Goal: Information Seeking & Learning: Learn about a topic

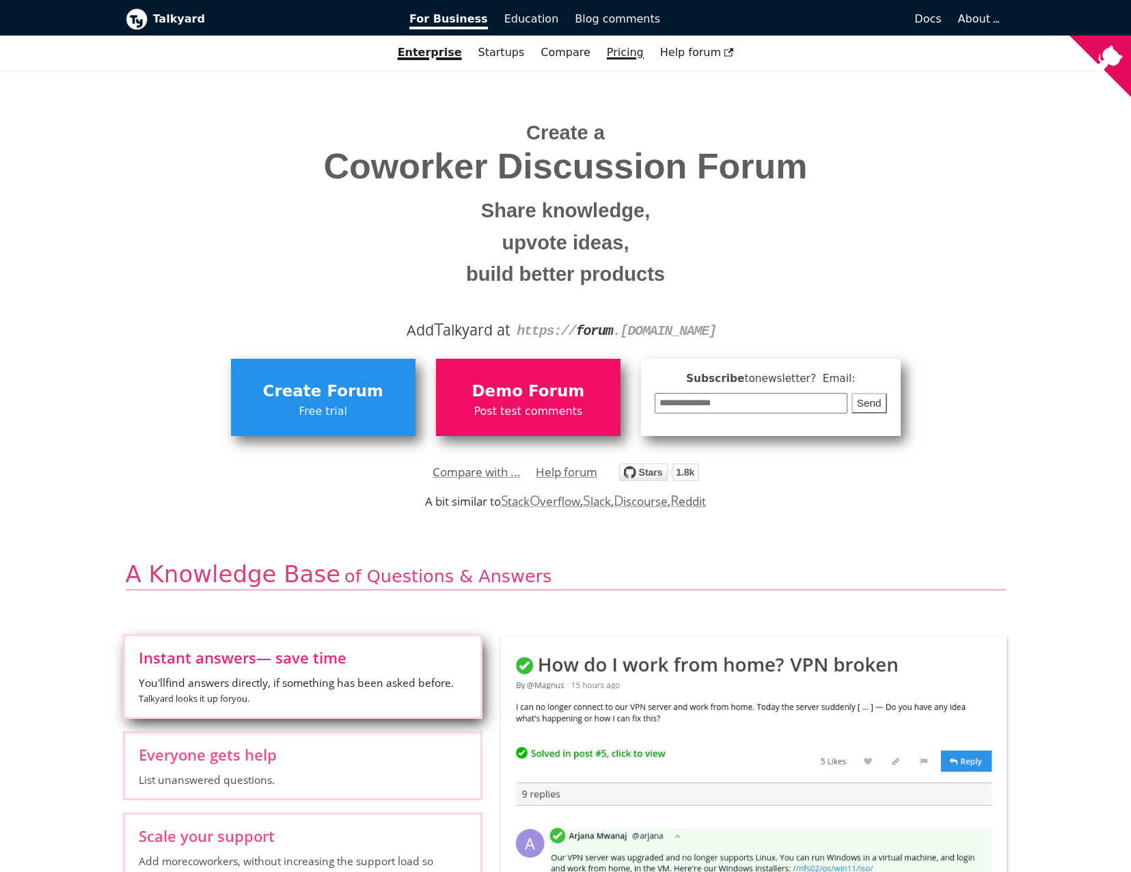
click at [599, 54] on link "Pricing" at bounding box center [625, 52] width 53 height 23
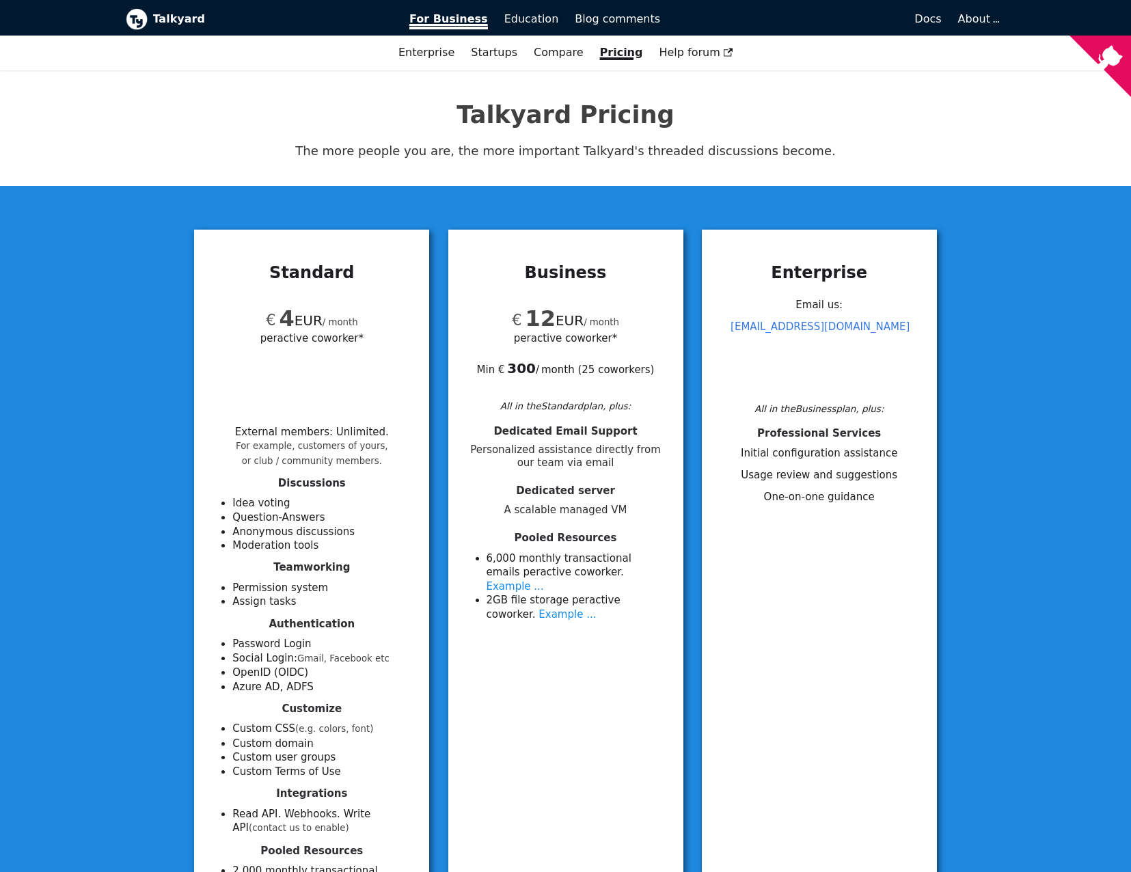
click at [433, 17] on span "For Business" at bounding box center [448, 20] width 79 height 17
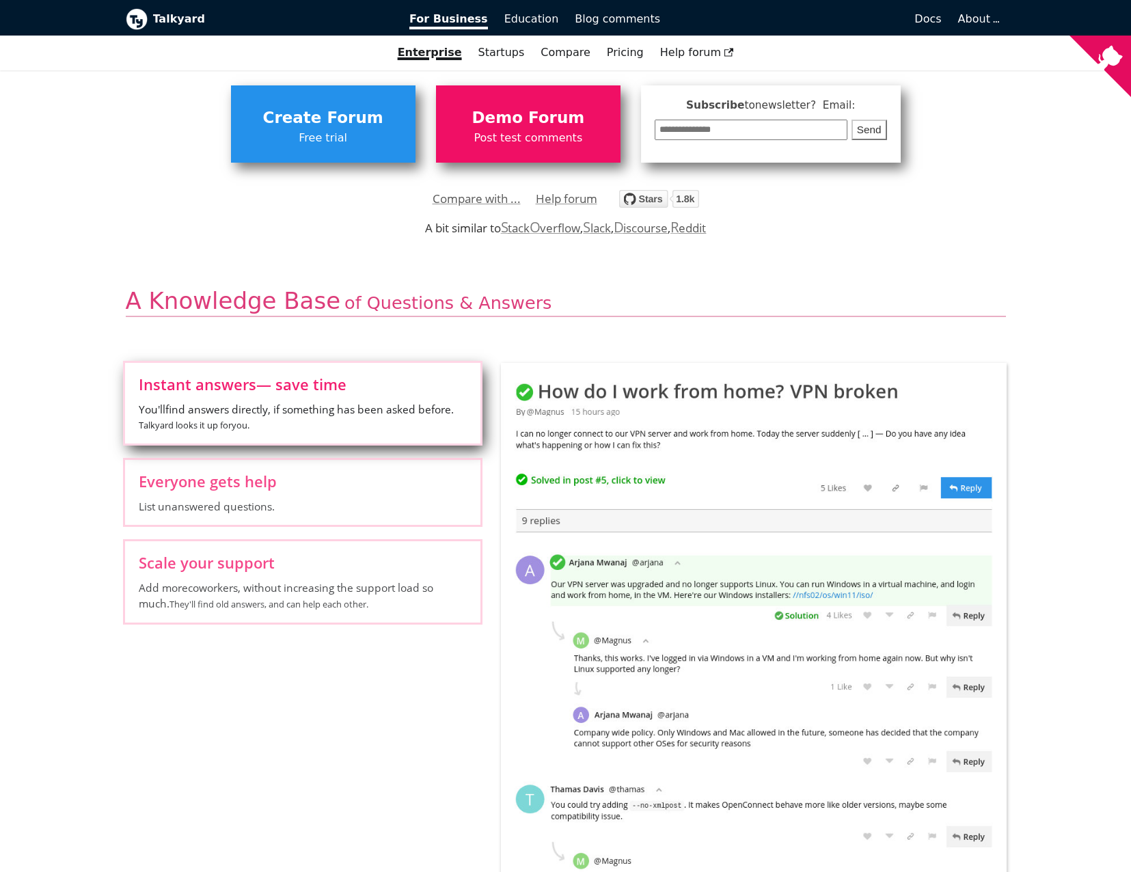
scroll to position [342, 0]
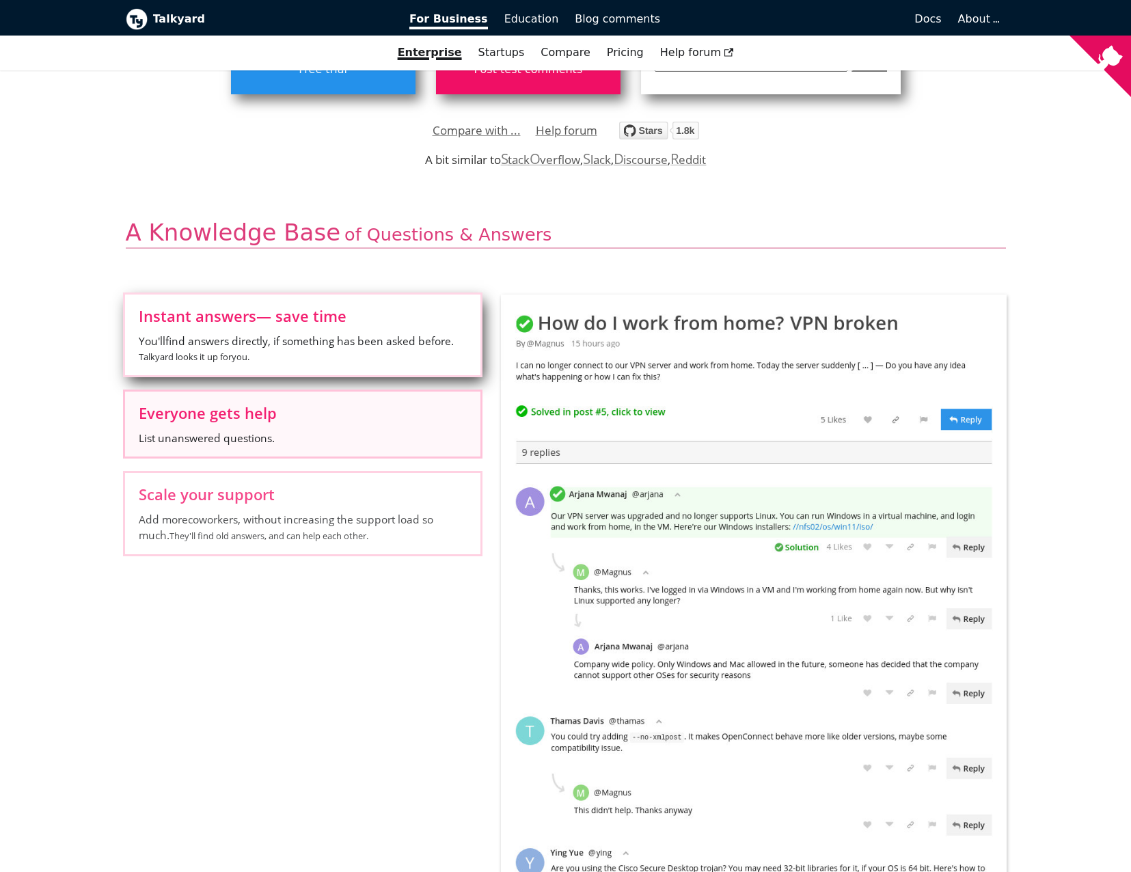
click at [275, 433] on span "List unanswered questions." at bounding box center [303, 438] width 328 height 15
click at [0, 0] on input "Everyone gets help List unanswered questions." at bounding box center [0, 0] width 0 height 0
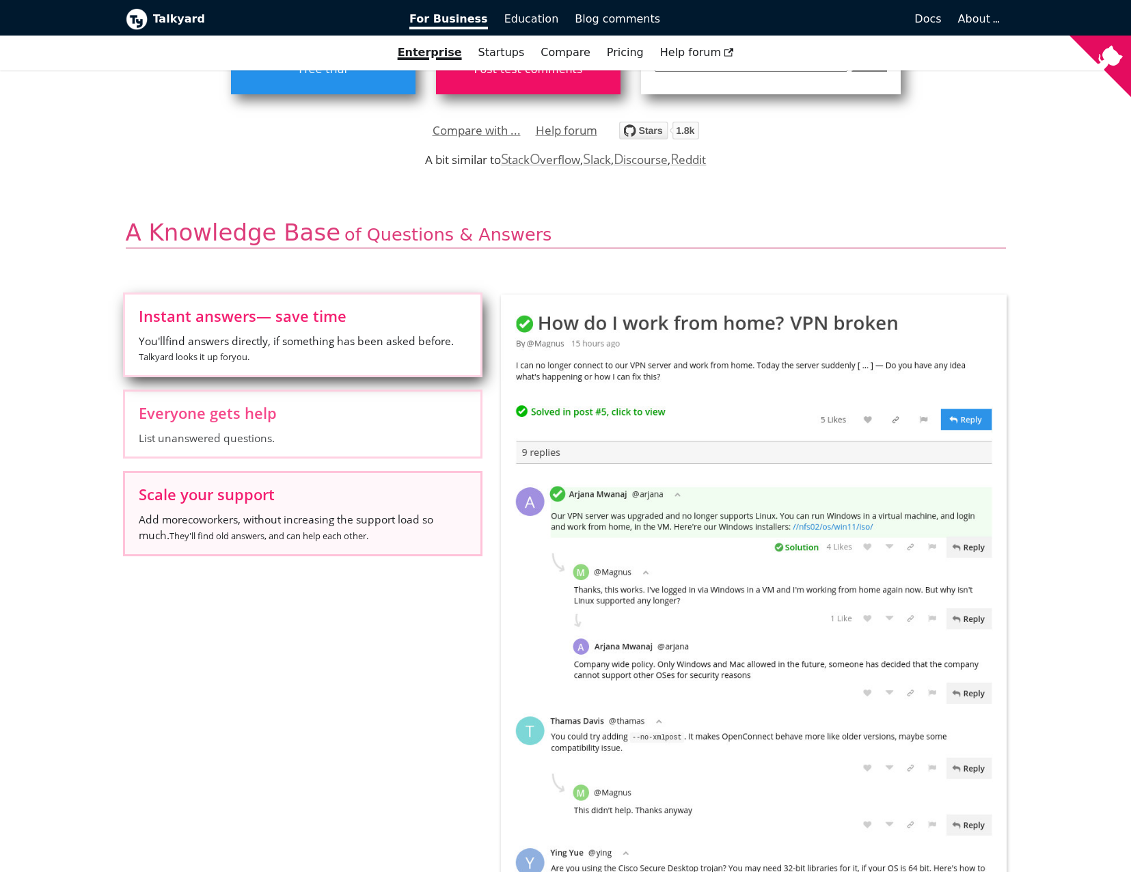
click at [310, 509] on label "Scale your support Add more coworkers , without increasing the support load so …" at bounding box center [302, 513] width 355 height 81
click at [0, 0] on input "Scale your support Add more coworkers , without increasing the support load so …" at bounding box center [0, 0] width 0 height 0
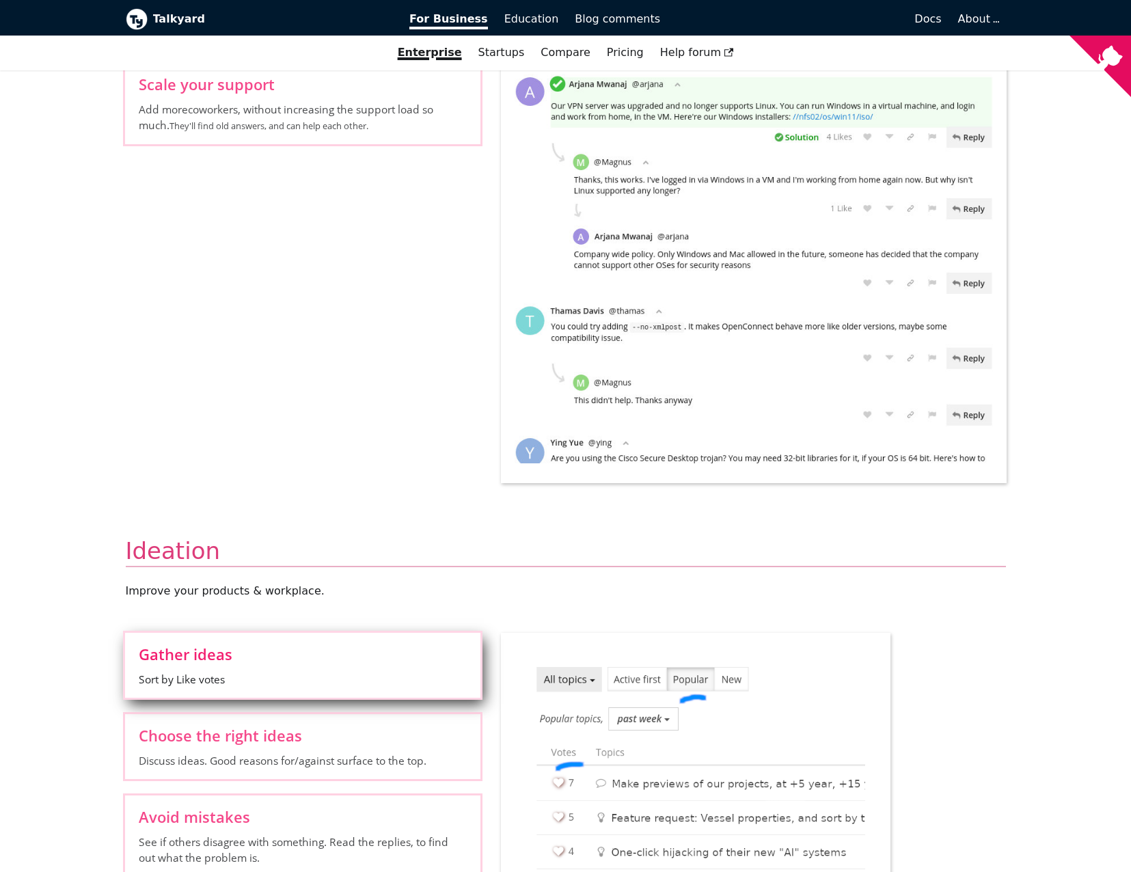
scroll to position [479, 0]
